Goal: Book appointment/travel/reservation

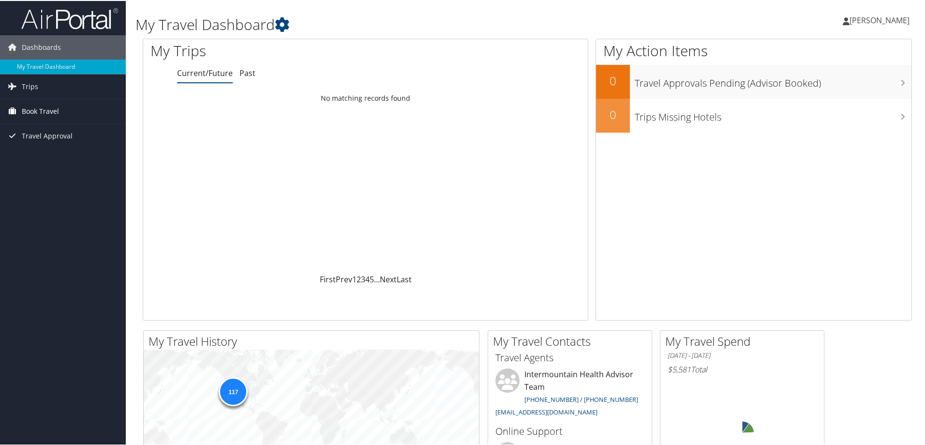
click at [43, 105] on span "Book Travel" at bounding box center [40, 110] width 37 height 24
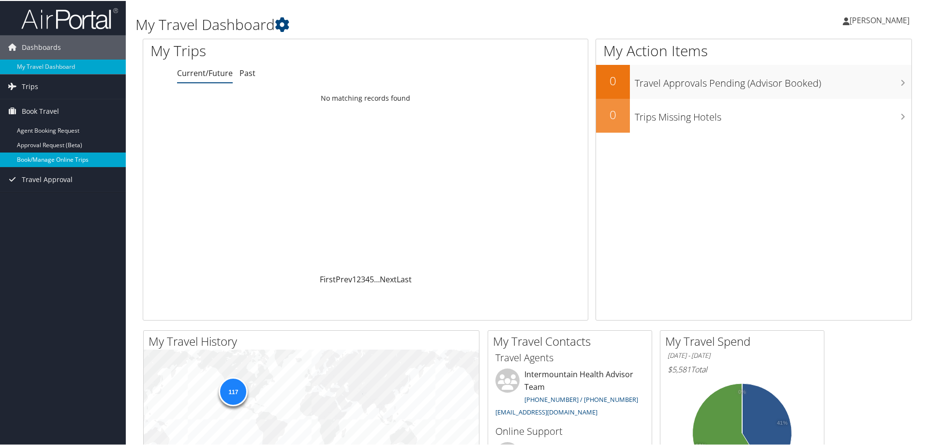
click at [46, 159] on link "Book/Manage Online Trips" at bounding box center [63, 158] width 126 height 15
